Goal: Transaction & Acquisition: Purchase product/service

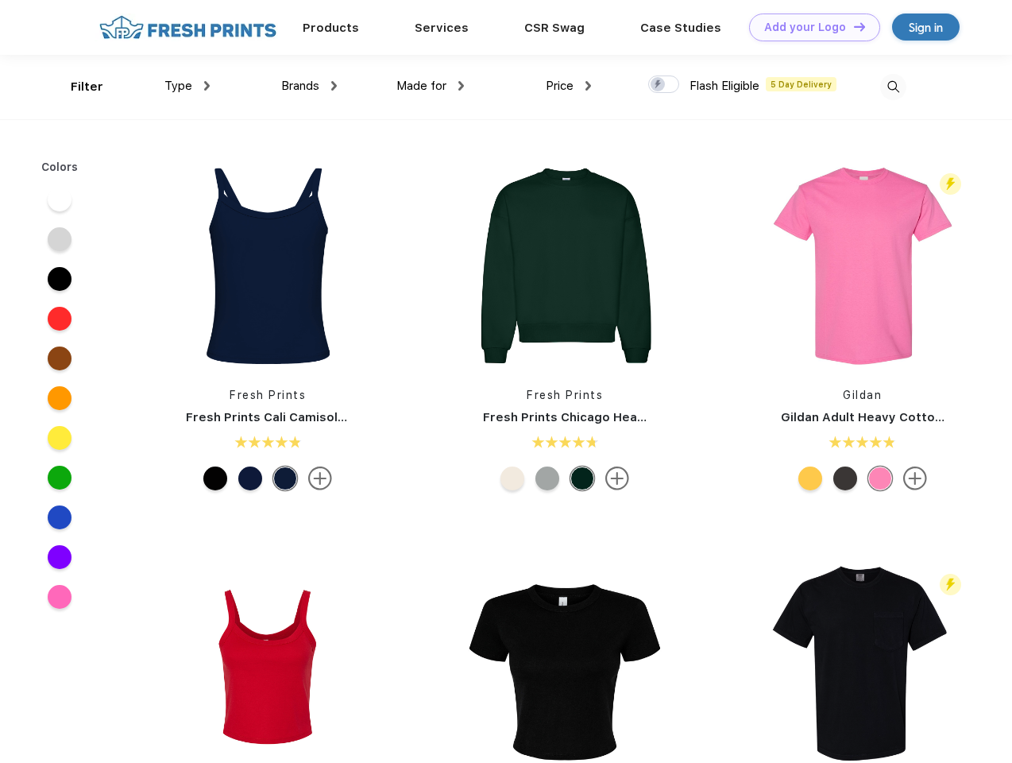
click at [809, 27] on link "Add your Logo Design Tool" at bounding box center [814, 28] width 131 height 28
click at [0, 0] on div "Design Tool" at bounding box center [0, 0] width 0 height 0
click at [852, 26] on link "Add your Logo Design Tool" at bounding box center [814, 28] width 131 height 28
click at [76, 87] on div "Filter" at bounding box center [87, 87] width 33 height 18
click at [187, 86] on span "Type" at bounding box center [178, 86] width 28 height 14
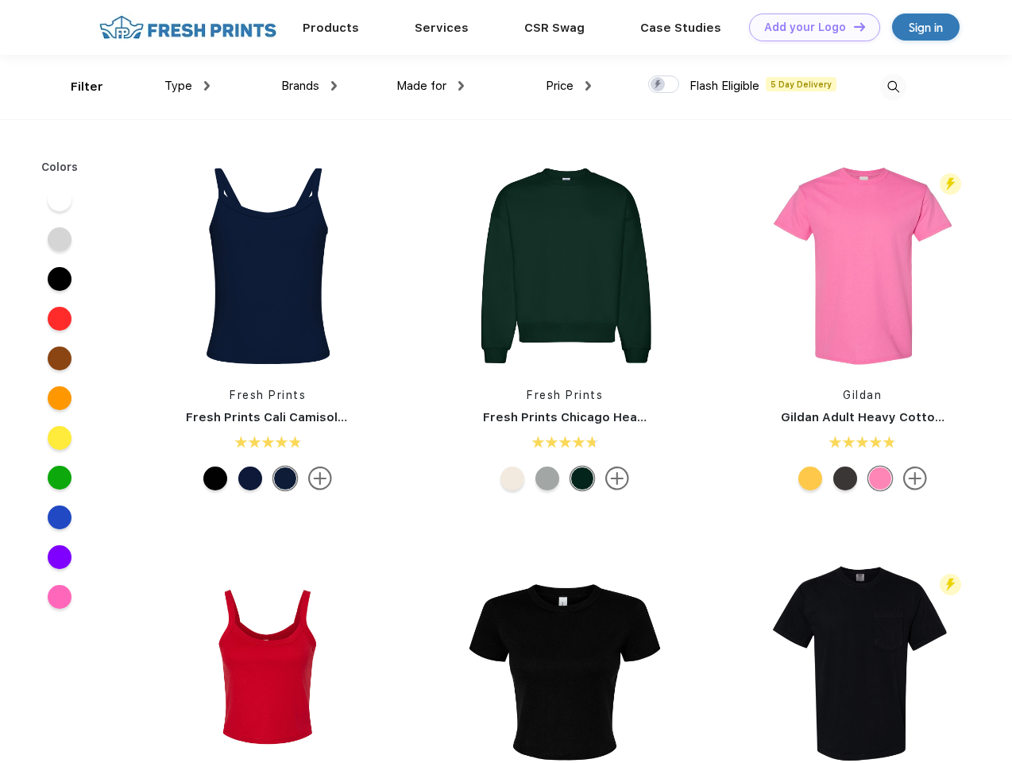
click at [309, 86] on span "Brands" at bounding box center [300, 86] width 38 height 14
click at [431, 86] on span "Made for" at bounding box center [421, 86] width 50 height 14
click at [569, 86] on span "Price" at bounding box center [560, 86] width 28 height 14
click at [664, 85] on div at bounding box center [663, 83] width 31 height 17
click at [659, 85] on input "checkbox" at bounding box center [653, 80] width 10 height 10
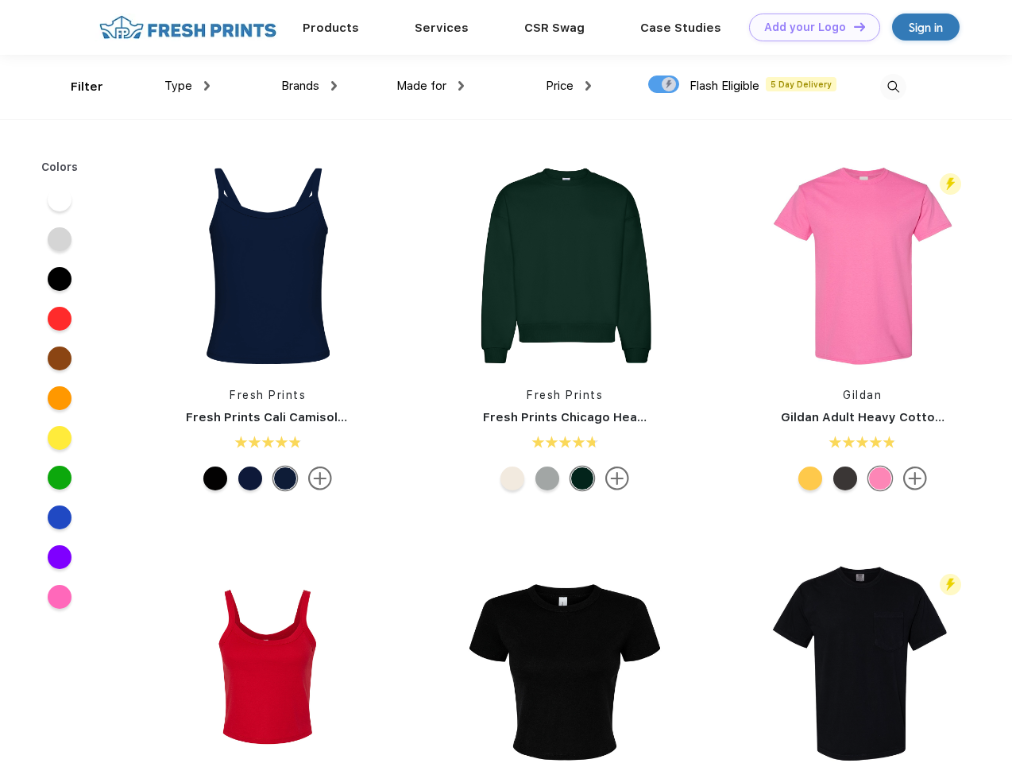
click at [893, 87] on img at bounding box center [893, 87] width 26 height 26
